Goal: Information Seeking & Learning: Learn about a topic

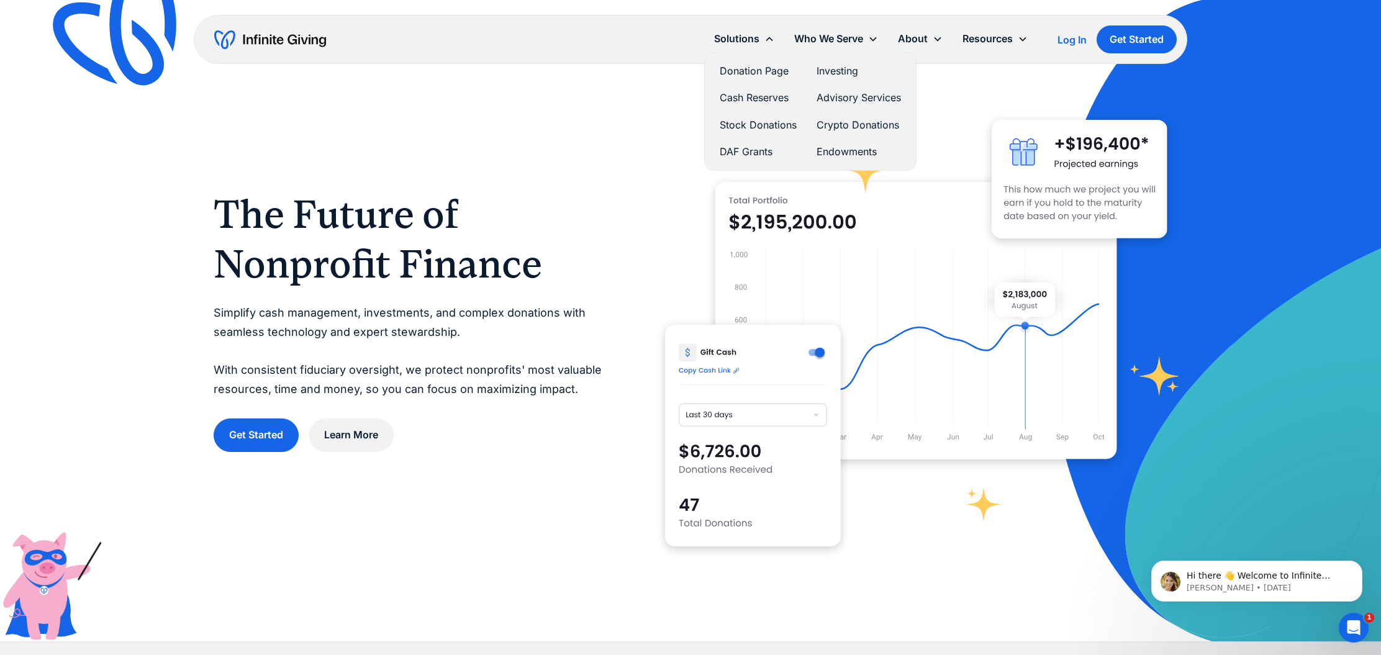
click at [762, 71] on link "Donation Page" at bounding box center [758, 71] width 77 height 17
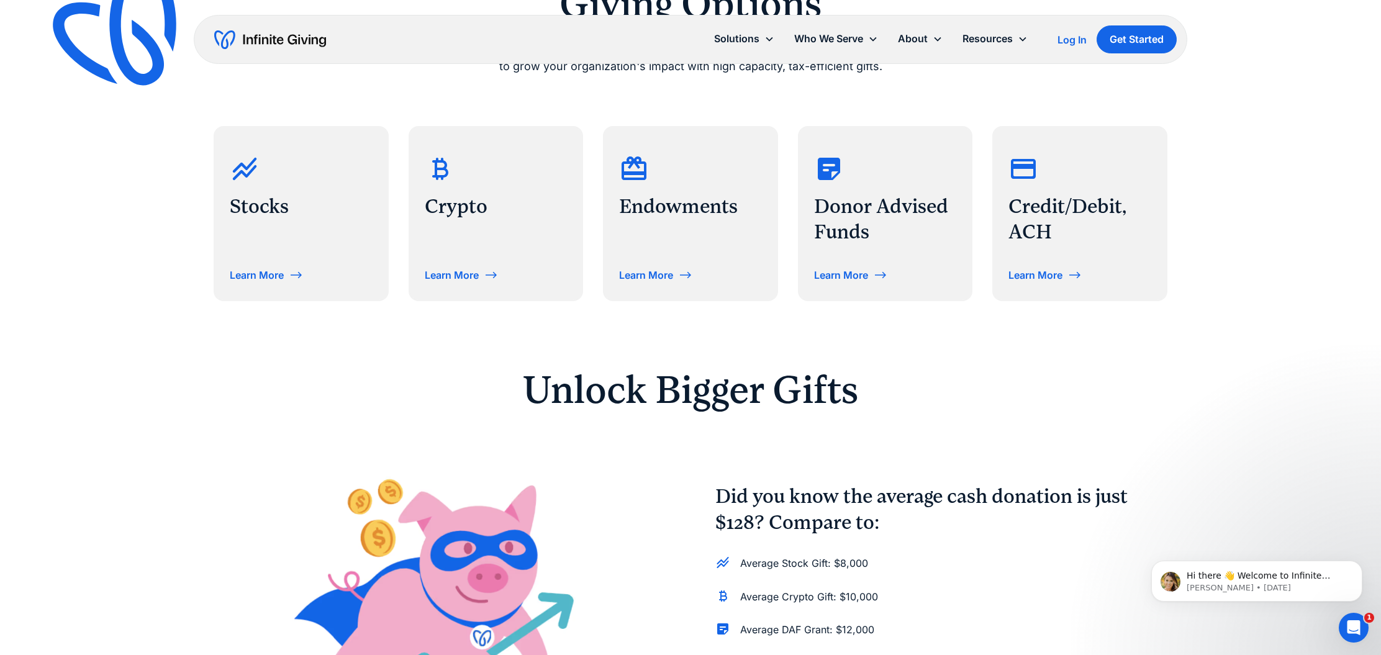
scroll to position [606, 0]
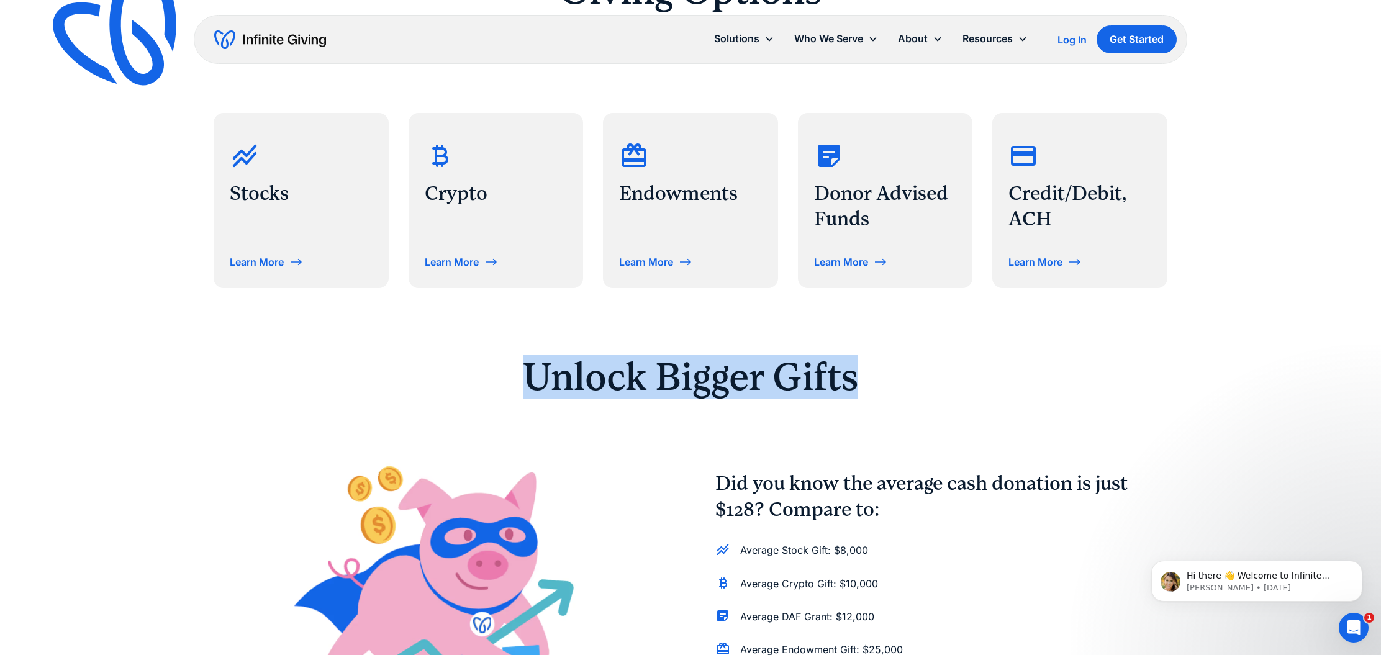
drag, startPoint x: 525, startPoint y: 371, endPoint x: 864, endPoint y: 371, distance: 338.4
click at [864, 371] on h2 "Unlock Bigger Gifts" at bounding box center [691, 377] width 636 height 39
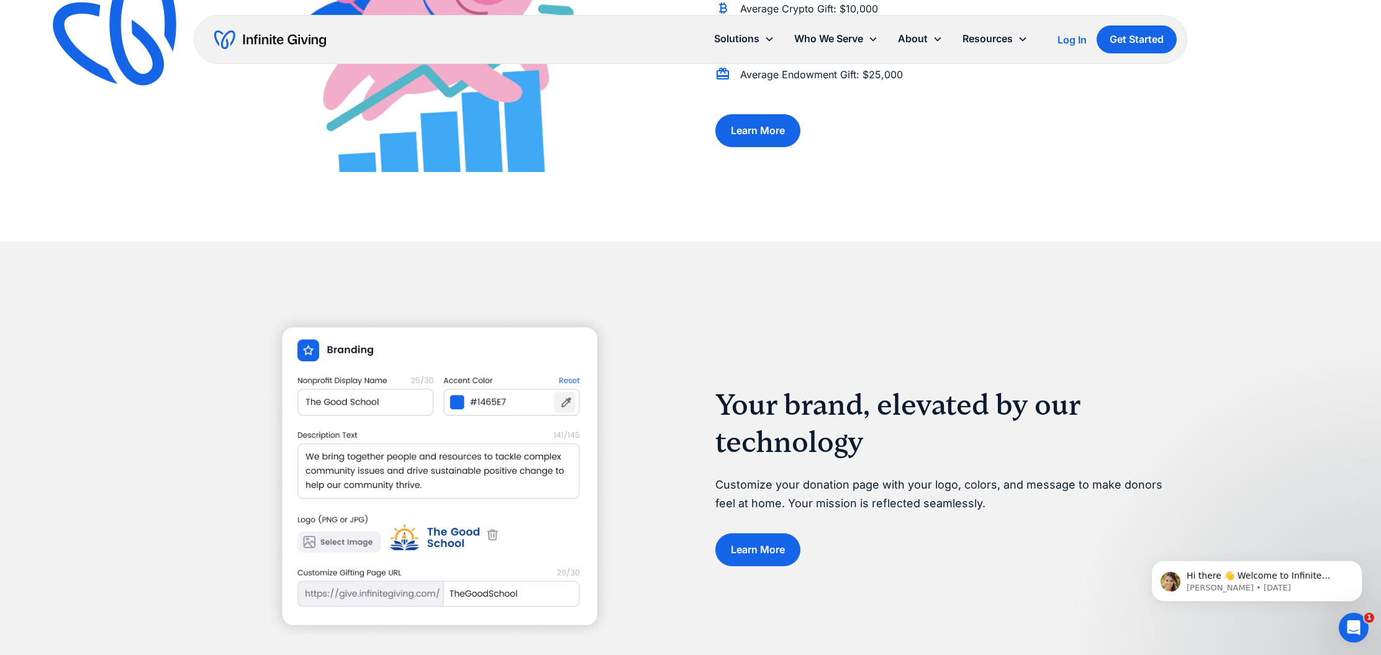
scroll to position [1184, 0]
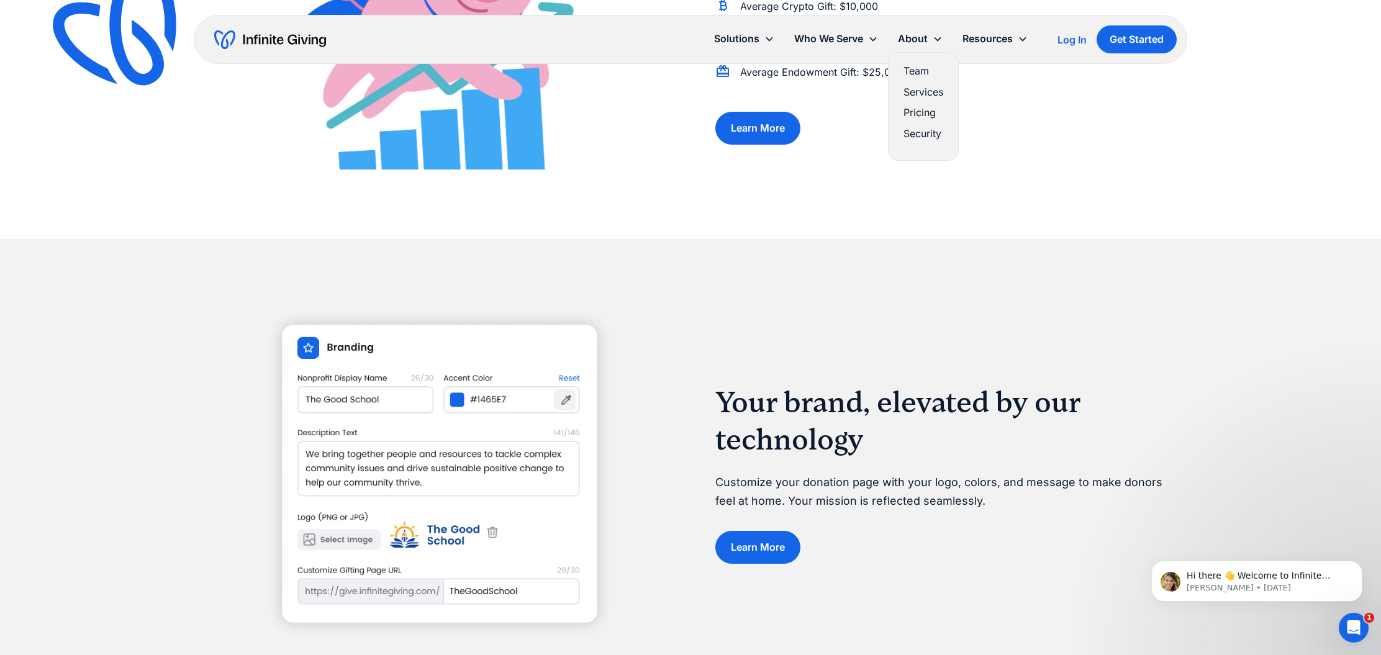
click at [922, 74] on link "Team" at bounding box center [924, 71] width 40 height 17
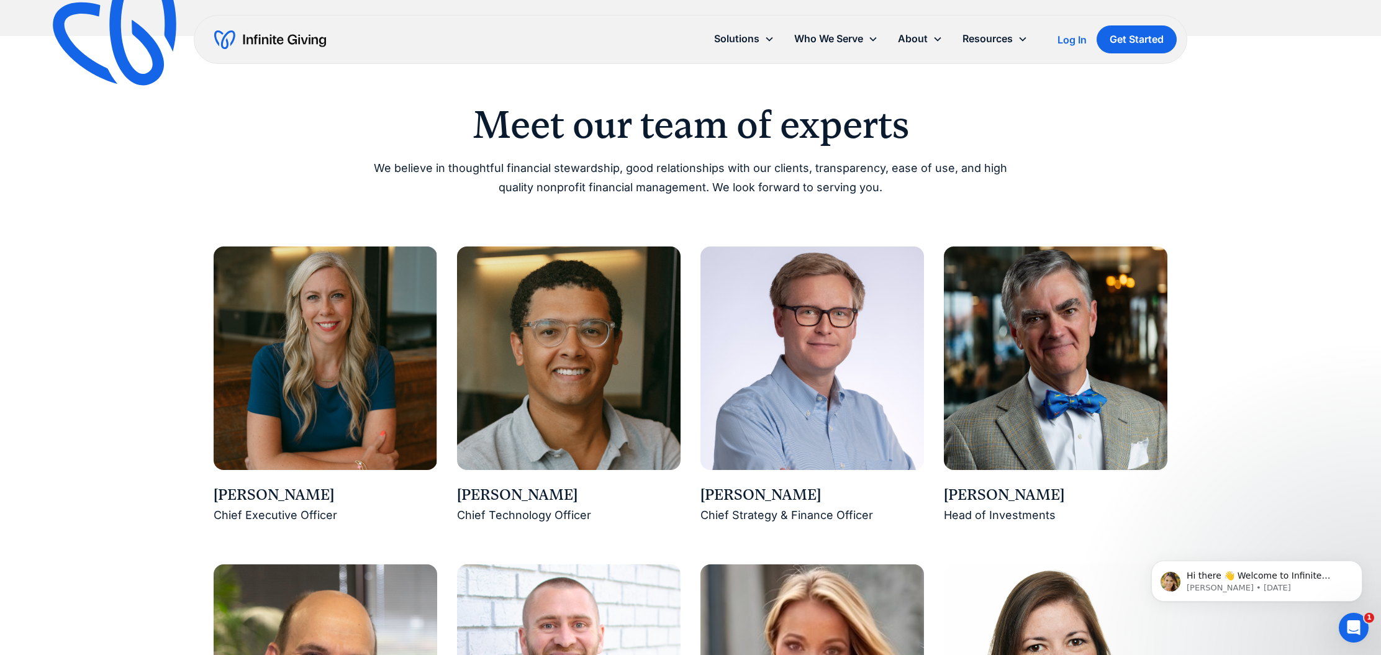
scroll to position [882, 0]
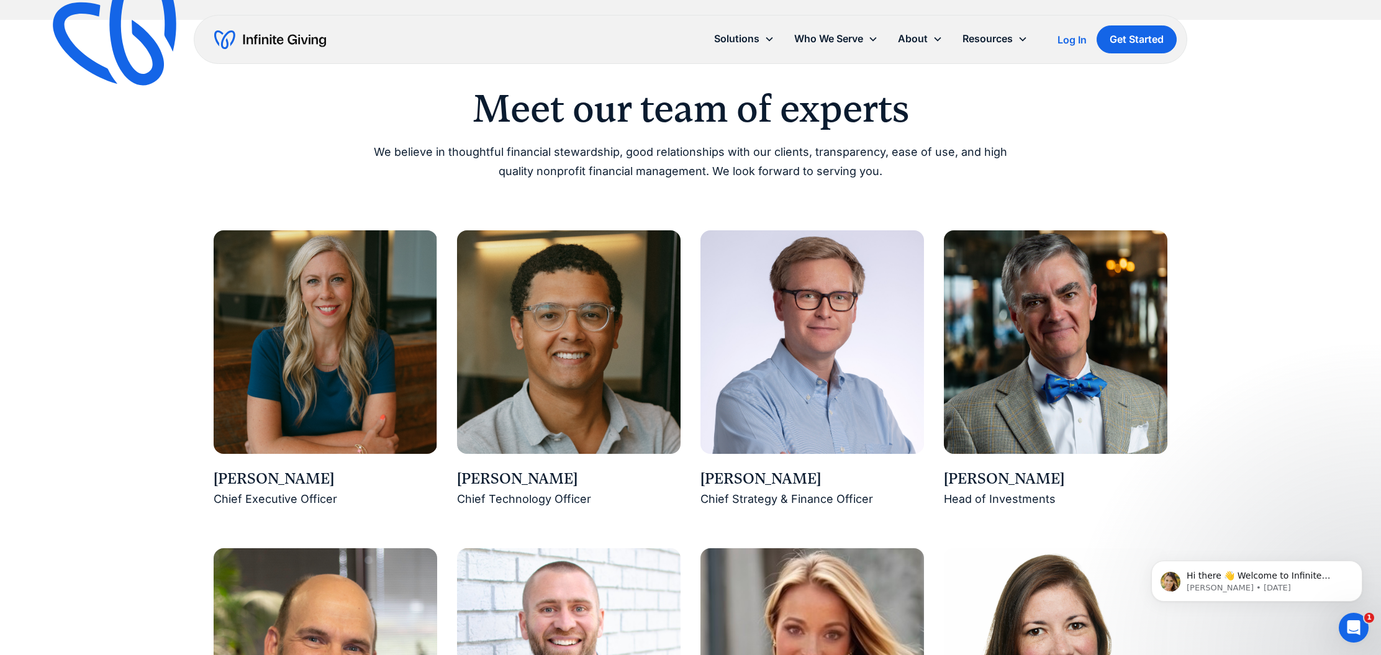
click at [715, 473] on div "Ross Hendrickson" at bounding box center [812, 479] width 224 height 21
drag, startPoint x: 715, startPoint y: 473, endPoint x: 800, endPoint y: 466, distance: 85.4
click at [804, 469] on div "Ross Hendrickson" at bounding box center [812, 479] width 224 height 21
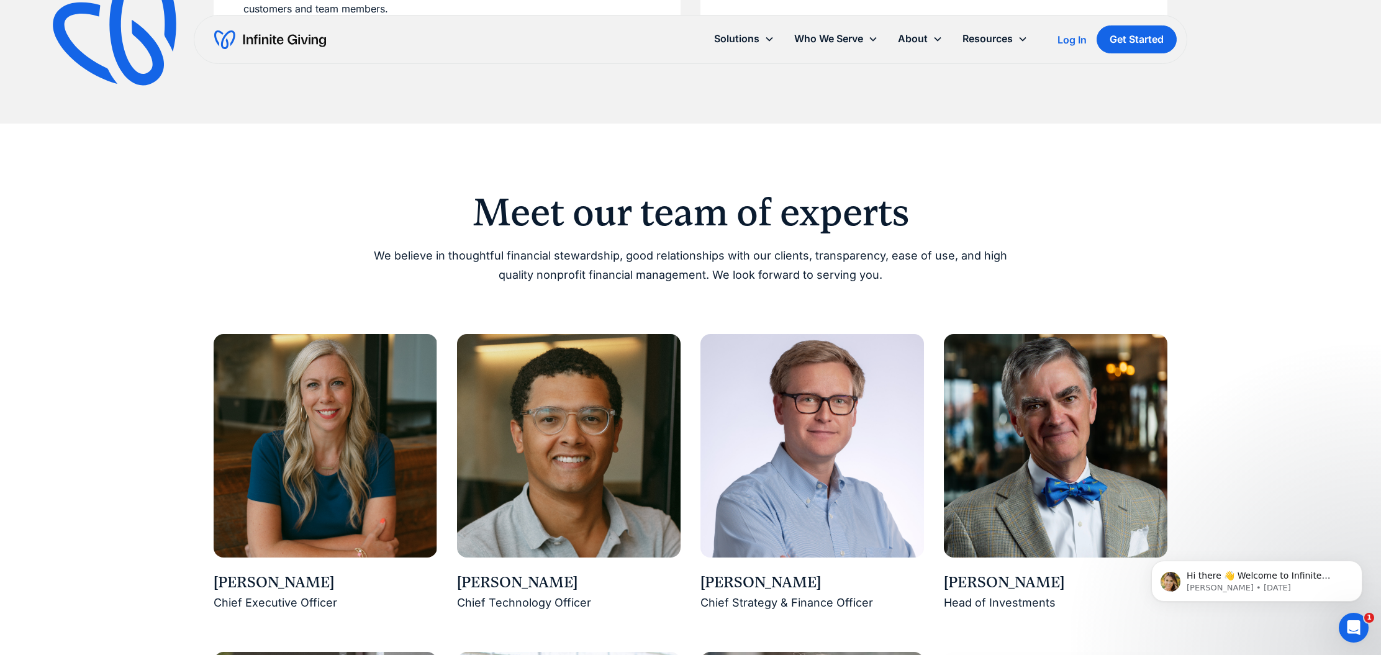
click at [239, 40] on img "home" at bounding box center [270, 40] width 112 height 20
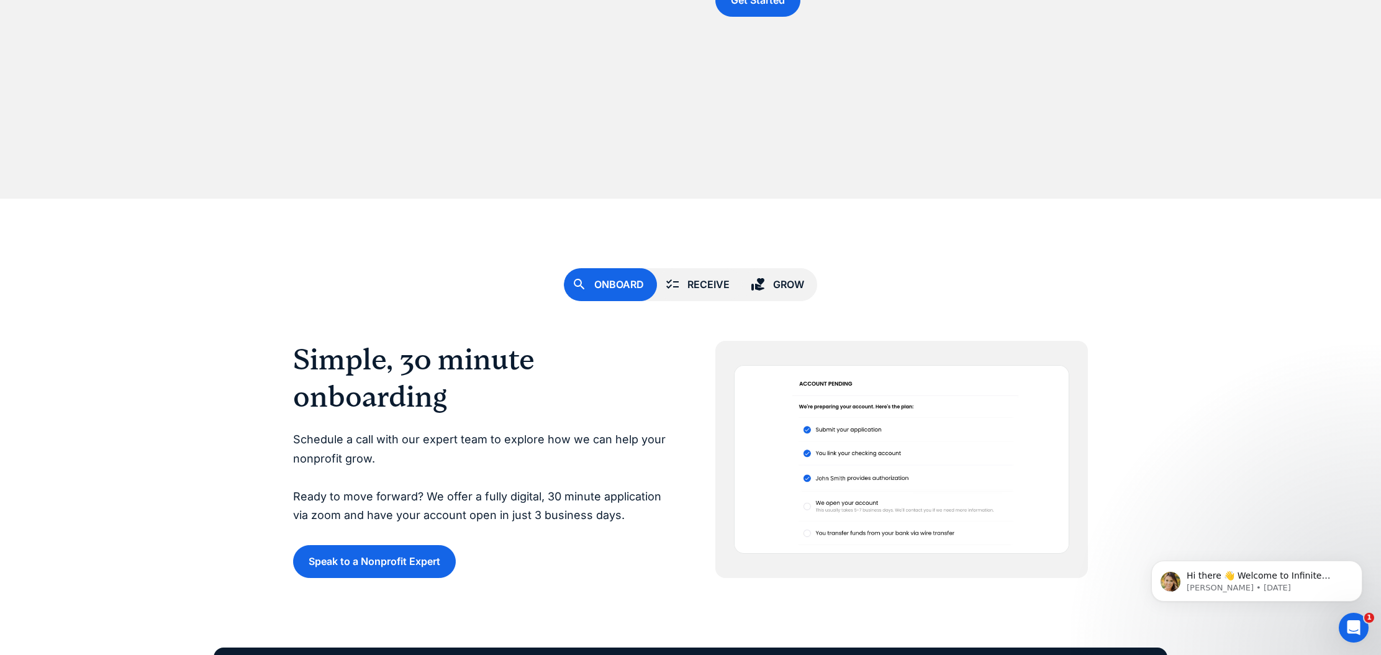
click at [694, 283] on div "Receive" at bounding box center [708, 284] width 42 height 17
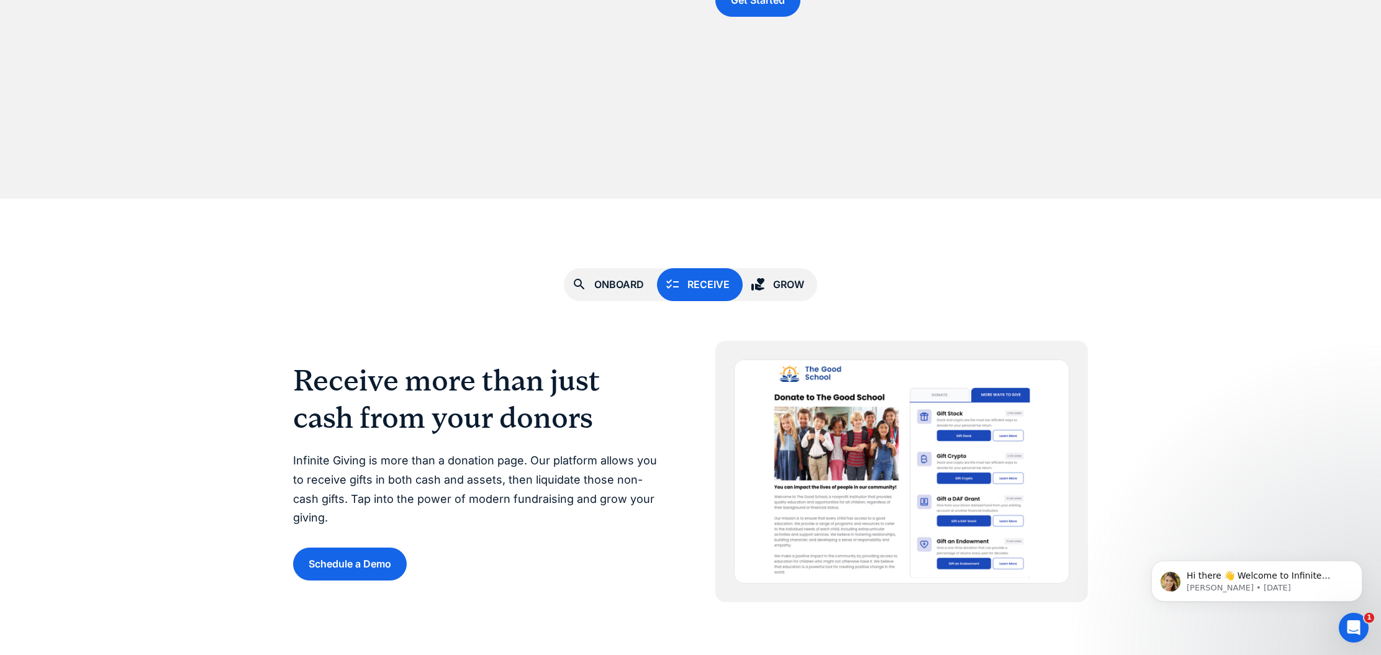
click at [760, 282] on icon at bounding box center [757, 284] width 13 height 12
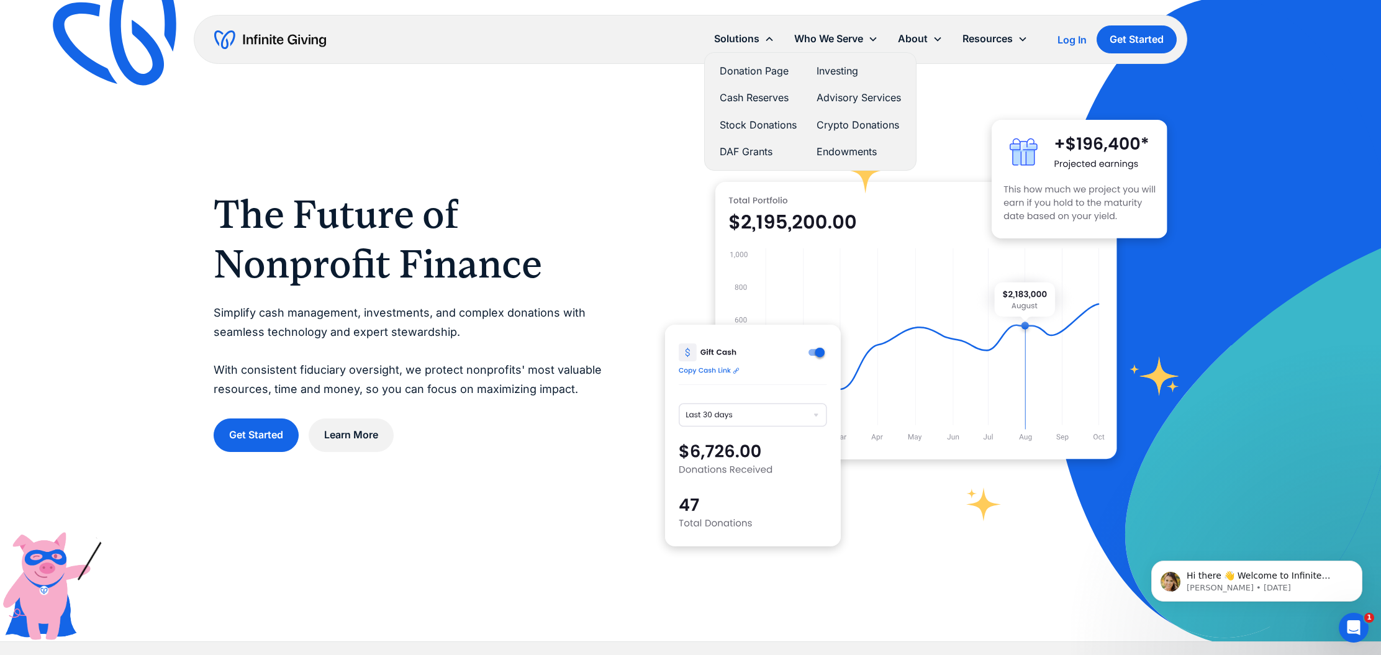
click at [758, 65] on link "Donation Page" at bounding box center [758, 71] width 77 height 17
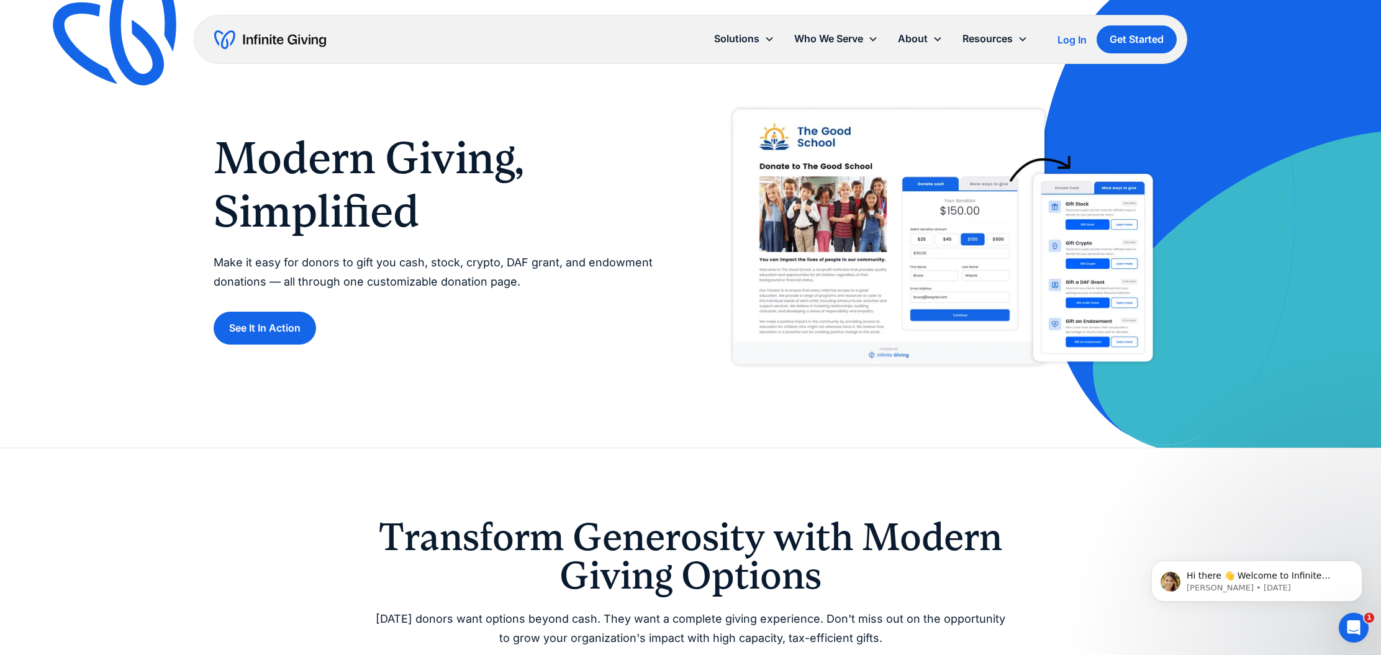
scroll to position [20, 0]
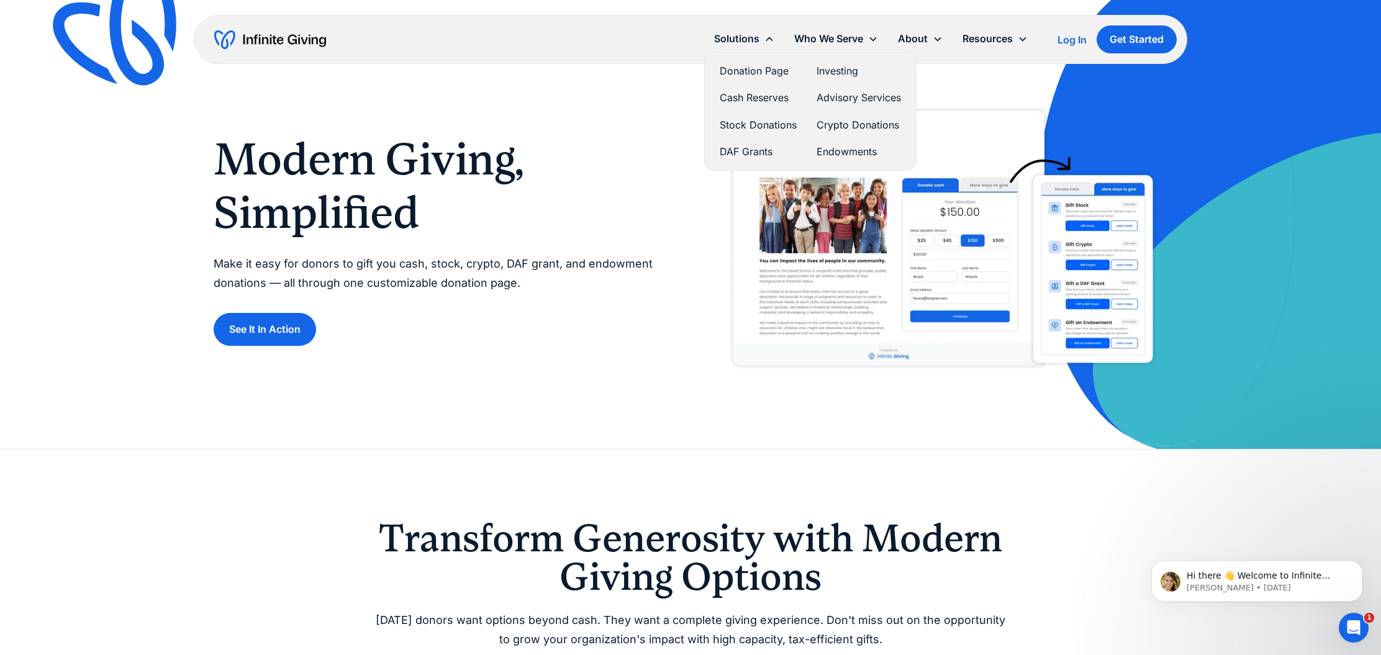
click at [738, 148] on link "DAF Grants" at bounding box center [758, 151] width 77 height 17
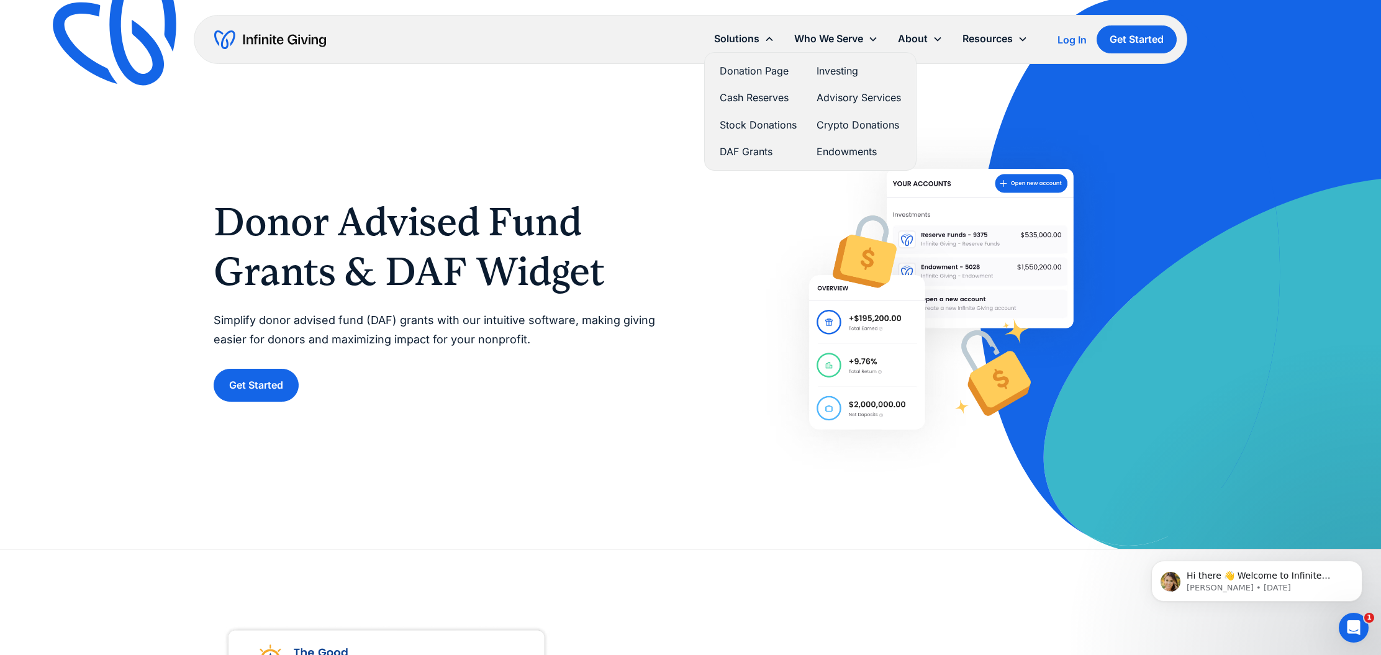
click at [766, 65] on link "Donation Page" at bounding box center [758, 71] width 77 height 17
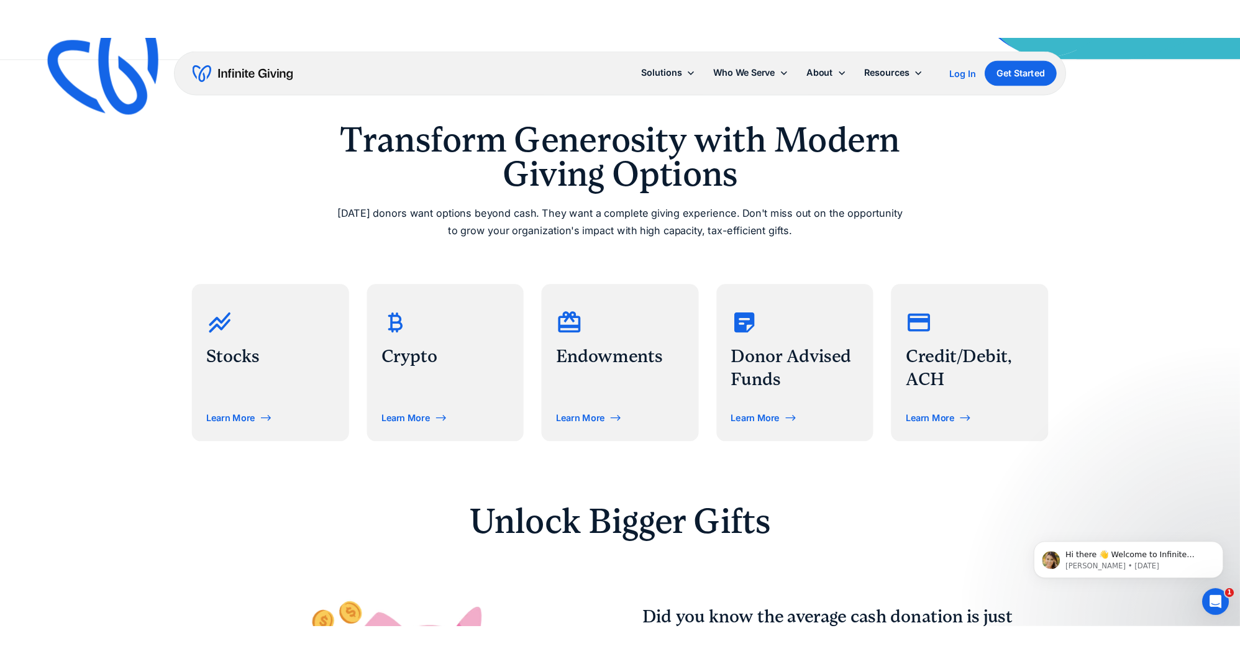
scroll to position [420, 0]
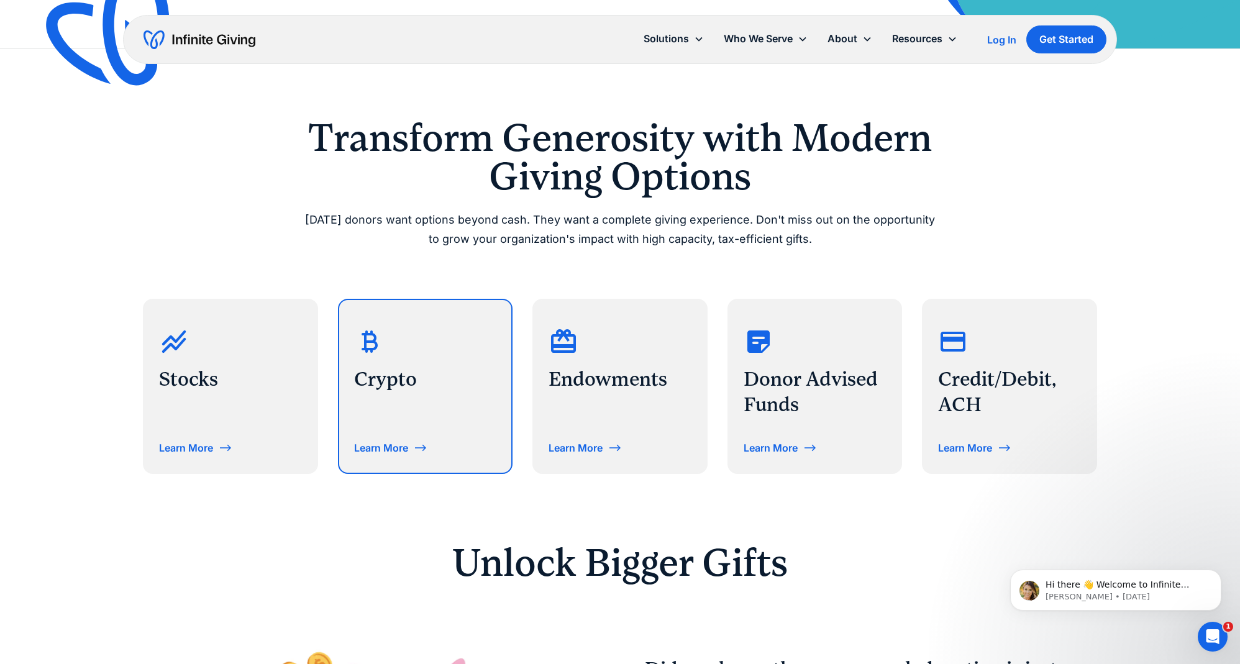
click at [417, 430] on div "Crypto Learn More" at bounding box center [425, 386] width 173 height 173
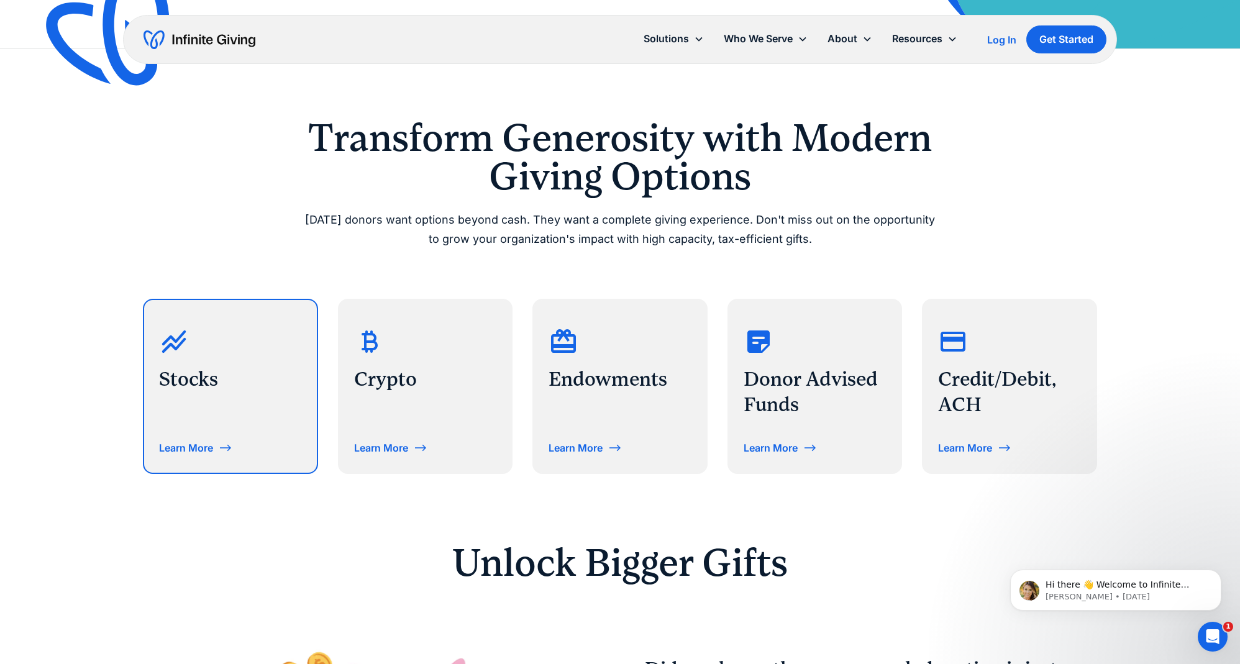
click at [186, 427] on div "Stocks Learn More" at bounding box center [230, 386] width 173 height 173
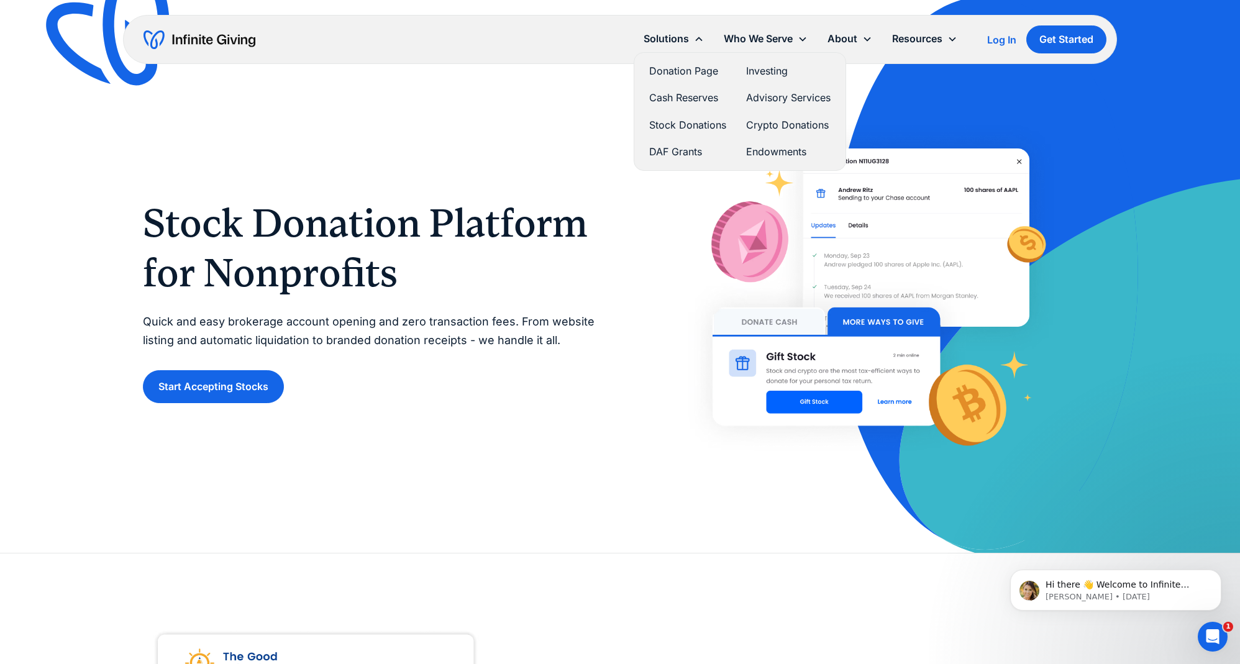
scroll to position [1, 0]
click at [767, 97] on link "Advisory Services" at bounding box center [788, 97] width 84 height 17
